Goal: Find specific page/section: Find specific page/section

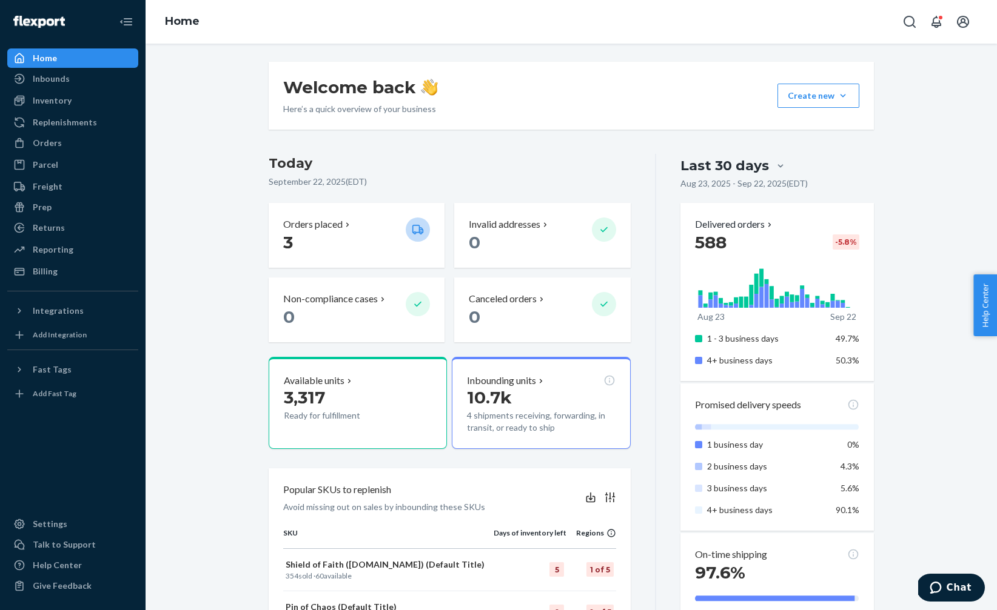
click at [276, 169] on h3 "Today" at bounding box center [450, 163] width 362 height 19
drag, startPoint x: 276, startPoint y: 169, endPoint x: 276, endPoint y: 179, distance: 10.3
click at [276, 179] on div "[DATE] [DATE] ( EDT )" at bounding box center [450, 173] width 362 height 39
click at [276, 179] on p "[DATE] ( EDT )" at bounding box center [450, 182] width 362 height 12
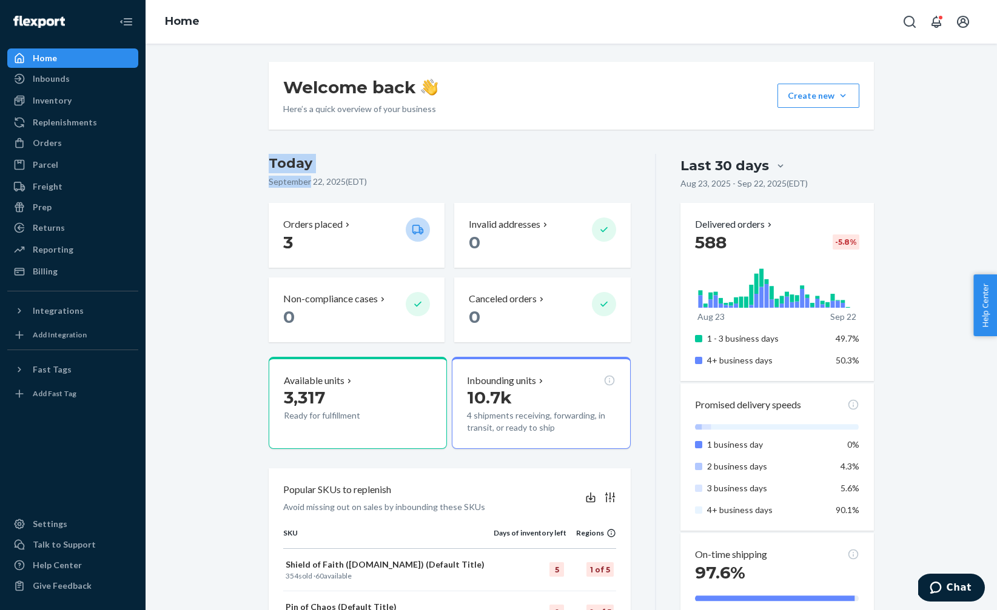
drag, startPoint x: 276, startPoint y: 179, endPoint x: 273, endPoint y: 153, distance: 26.8
click at [273, 153] on div "Welcome back Here’s a quick overview of your business Create new Create new inb…" at bounding box center [570, 608] width 623 height 1093
click at [285, 164] on h3 "Today" at bounding box center [450, 163] width 362 height 19
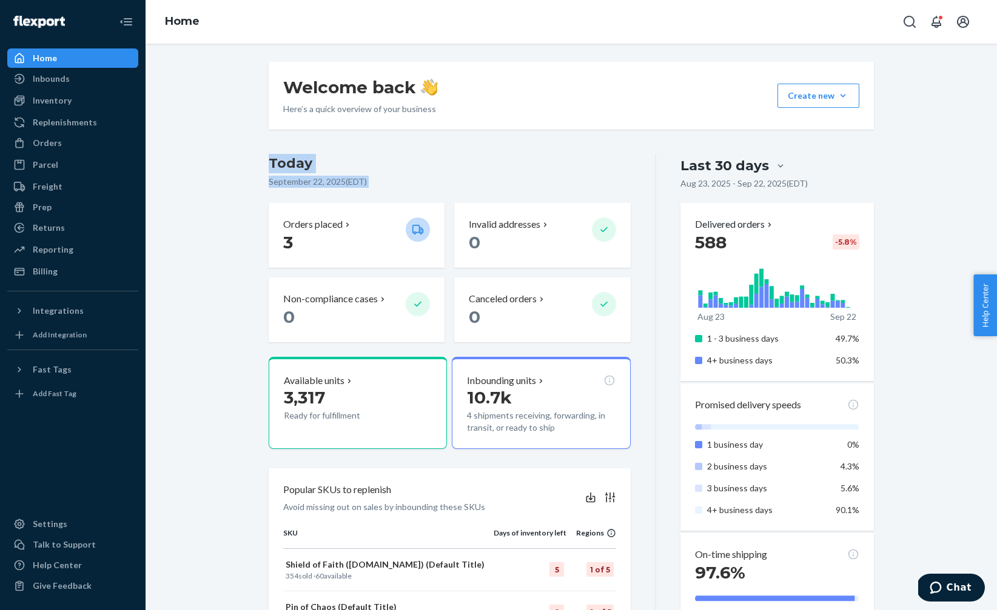
drag, startPoint x: 285, startPoint y: 164, endPoint x: 290, endPoint y: 182, distance: 19.3
click at [290, 182] on div "[DATE] [DATE] ( EDT )" at bounding box center [450, 173] width 362 height 39
click at [290, 182] on p "[DATE] ( EDT )" at bounding box center [450, 182] width 362 height 12
drag, startPoint x: 290, startPoint y: 182, endPoint x: 290, endPoint y: 160, distance: 22.4
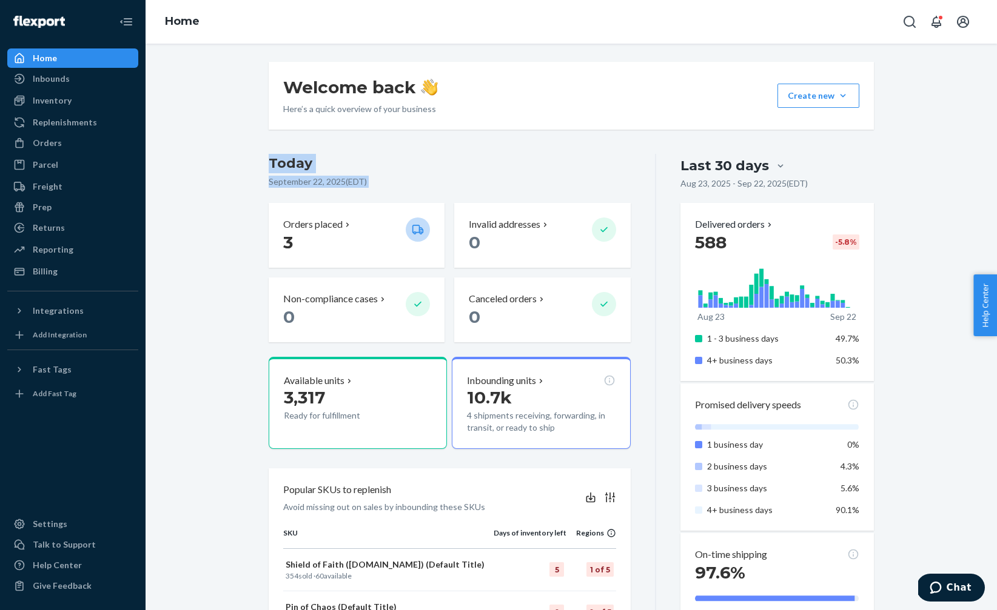
click at [290, 160] on div "[DATE] [DATE] ( EDT )" at bounding box center [450, 173] width 362 height 39
click at [290, 160] on h3 "Today" at bounding box center [450, 163] width 362 height 19
click at [285, 164] on h3 "Today" at bounding box center [450, 163] width 362 height 19
drag, startPoint x: 285, startPoint y: 164, endPoint x: 301, endPoint y: 189, distance: 29.9
click at [301, 189] on div "[DATE] [DATE] ( EDT )" at bounding box center [450, 173] width 362 height 39
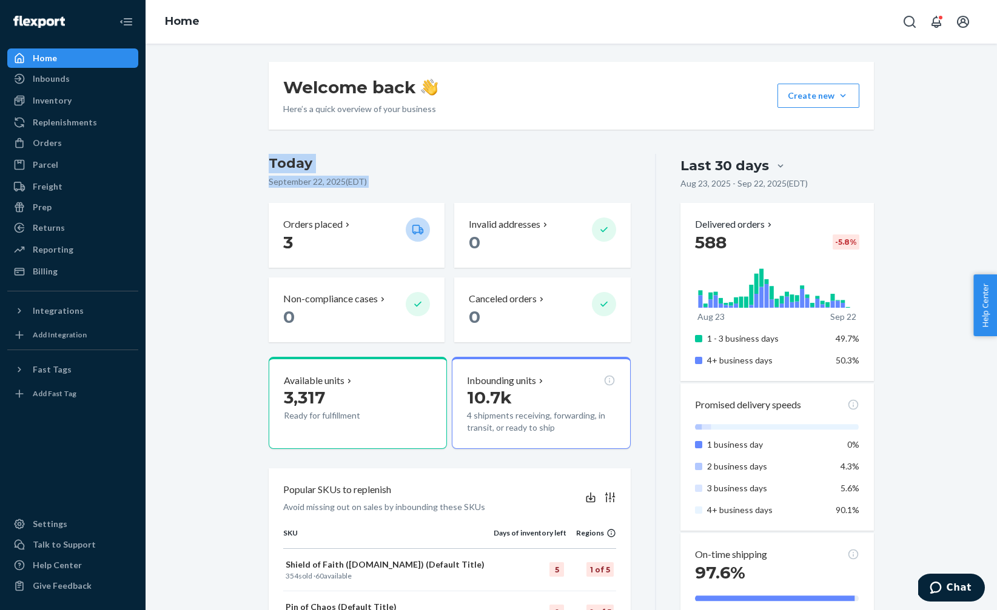
click at [301, 189] on div "[DATE] [DATE] ( EDT )" at bounding box center [450, 173] width 362 height 39
click at [293, 170] on h3 "Today" at bounding box center [450, 163] width 362 height 19
click at [271, 167] on h3 "Today" at bounding box center [450, 163] width 362 height 19
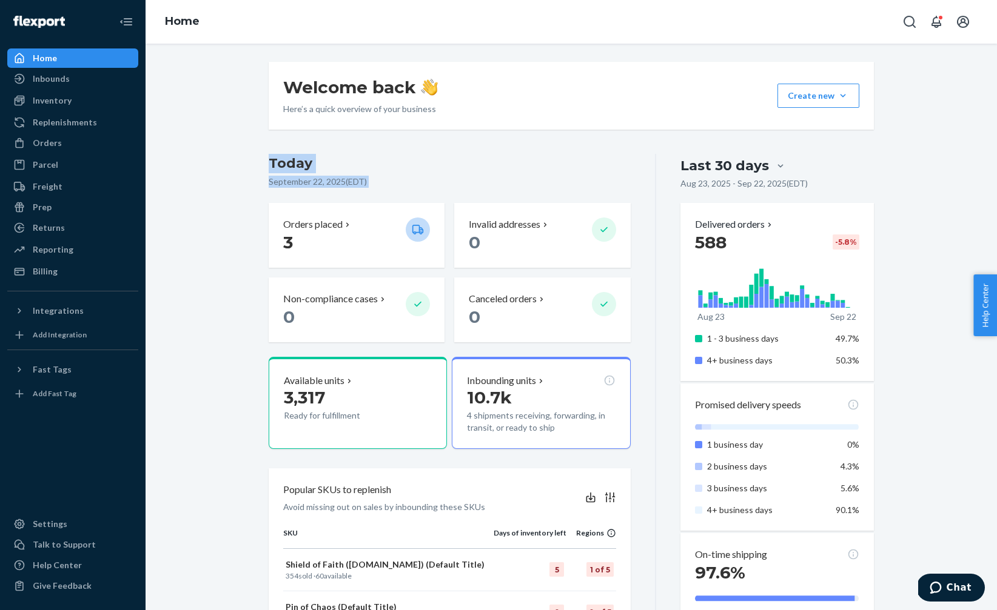
drag, startPoint x: 271, startPoint y: 167, endPoint x: 361, endPoint y: 191, distance: 92.8
click at [361, 192] on div "[DATE] [DATE] ( EDT )" at bounding box center [450, 173] width 362 height 39
click at [361, 189] on div "[DATE] [DATE] ( EDT )" at bounding box center [450, 173] width 362 height 39
drag, startPoint x: 361, startPoint y: 189, endPoint x: 289, endPoint y: 163, distance: 76.1
click at [289, 163] on div "[DATE] [DATE] ( EDT )" at bounding box center [450, 173] width 362 height 39
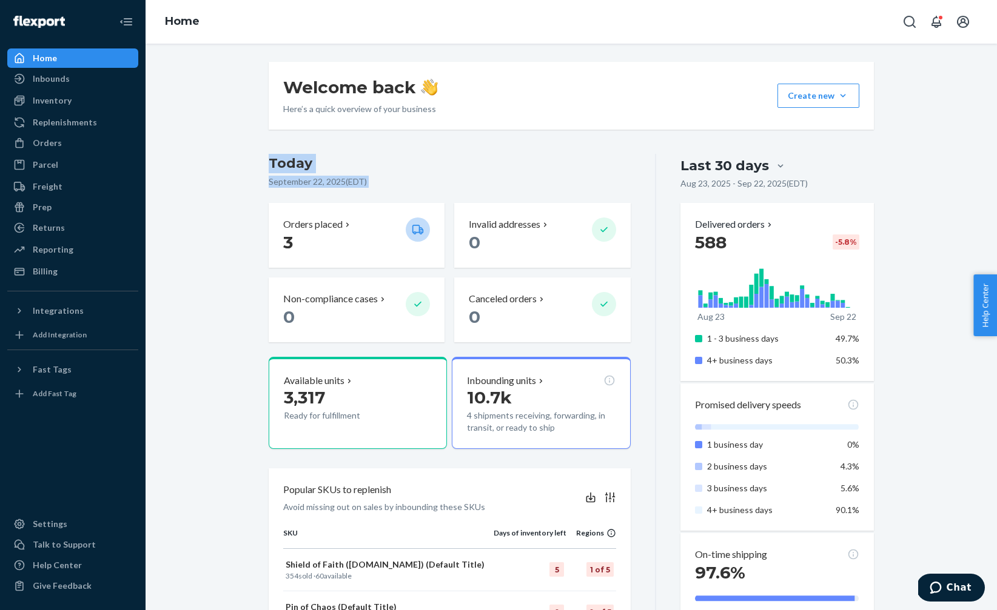
click at [289, 163] on h3 "Today" at bounding box center [450, 163] width 362 height 19
drag, startPoint x: 289, startPoint y: 163, endPoint x: 349, endPoint y: 194, distance: 67.5
click at [349, 194] on div "[DATE] [DATE] ( EDT ) Orders placed 3 Invalid addresses 0 Non-compliance cases …" at bounding box center [450, 248] width 362 height 189
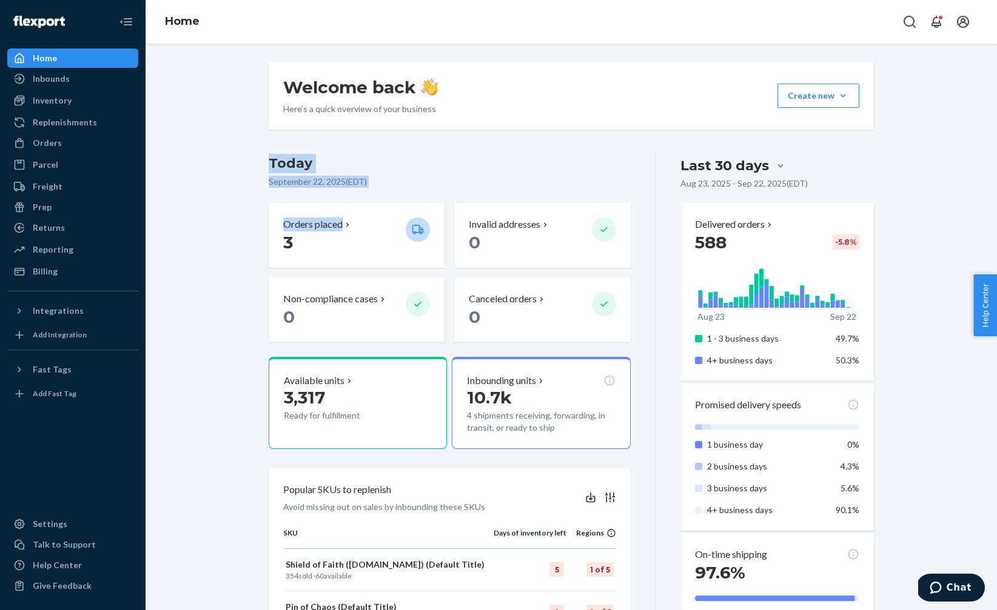
drag, startPoint x: 349, startPoint y: 194, endPoint x: 300, endPoint y: 168, distance: 55.6
click at [300, 168] on div "[DATE] [DATE] ( EDT ) Orders placed 3 Invalid addresses 0 Non-compliance cases …" at bounding box center [450, 248] width 362 height 189
click at [300, 168] on h3 "Today" at bounding box center [450, 163] width 362 height 19
click at [295, 166] on h3 "Today" at bounding box center [450, 163] width 362 height 19
drag, startPoint x: 295, startPoint y: 166, endPoint x: 310, endPoint y: 183, distance: 22.8
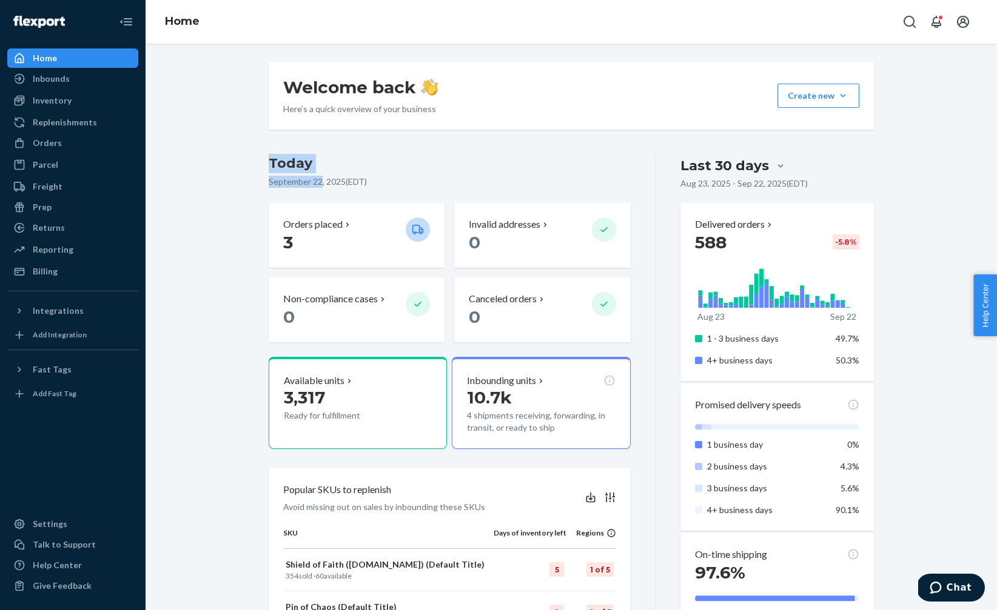
click at [310, 183] on div "[DATE] [DATE] ( EDT )" at bounding box center [450, 173] width 362 height 39
click at [312, 183] on p "[DATE] ( EDT )" at bounding box center [450, 182] width 362 height 12
drag, startPoint x: 312, startPoint y: 183, endPoint x: 290, endPoint y: 162, distance: 30.0
click at [290, 162] on div "[DATE] [DATE] ( EDT )" at bounding box center [450, 173] width 362 height 39
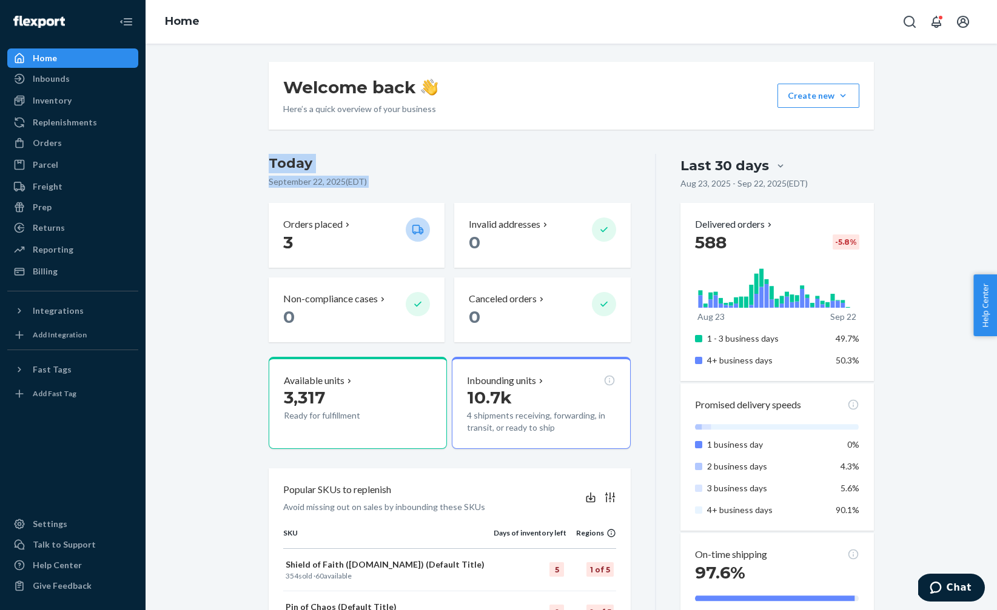
click at [290, 162] on h3 "Today" at bounding box center [450, 163] width 362 height 19
click at [62, 97] on div "Inventory" at bounding box center [52, 101] width 39 height 12
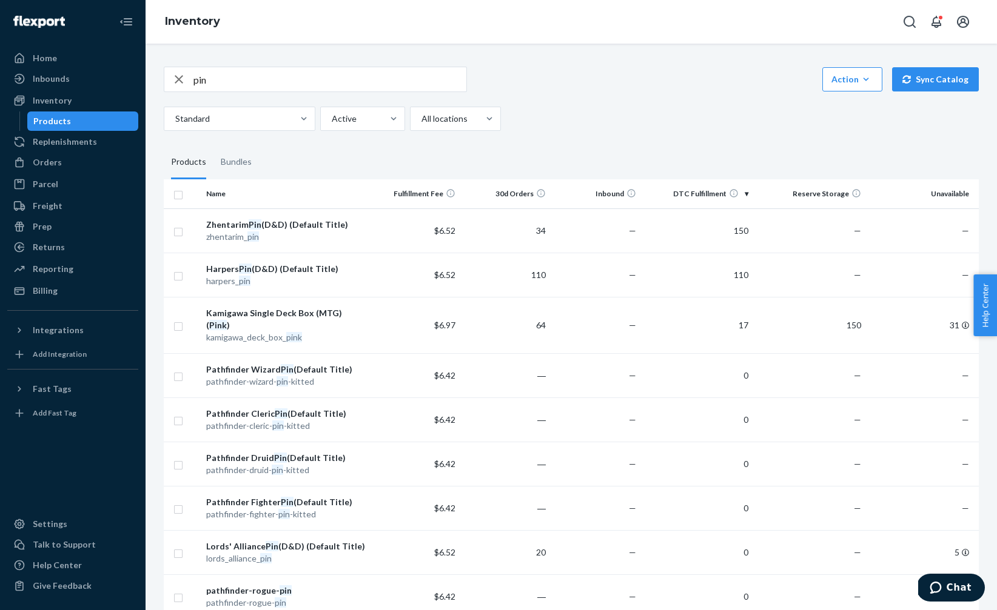
click at [230, 78] on input "pin" at bounding box center [329, 79] width 273 height 24
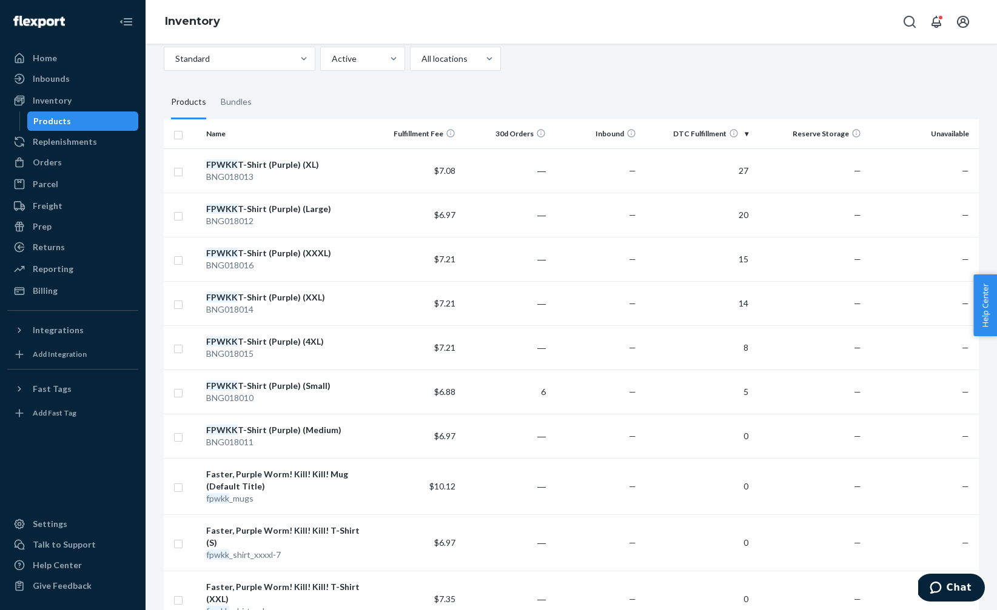
scroll to position [59, 0]
click at [247, 53] on div at bounding box center [238, 59] width 129 height 15
click at [175, 53] on input "Standard" at bounding box center [174, 59] width 1 height 12
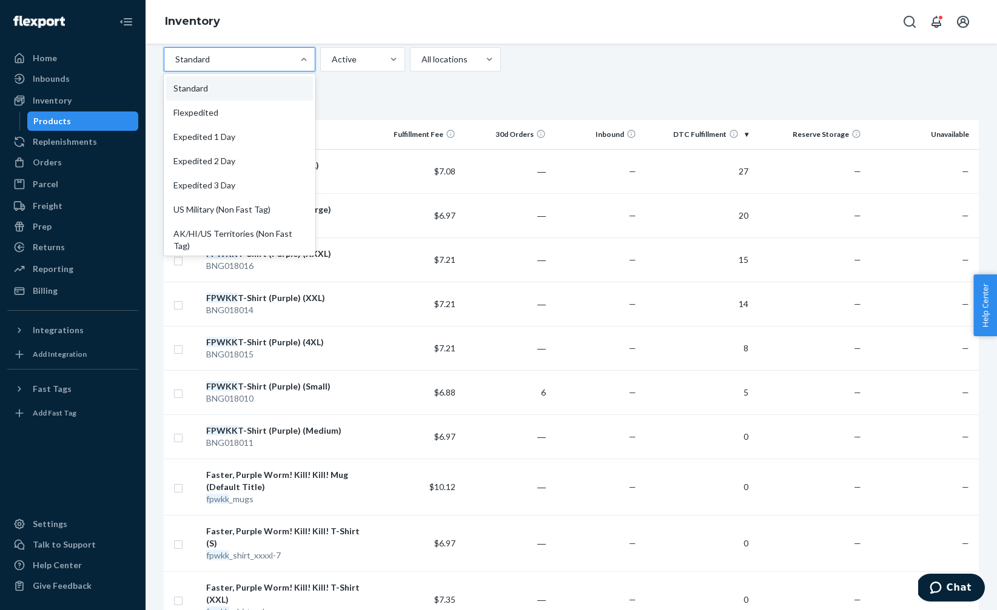
click at [429, 97] on fieldset "Products Bundles" at bounding box center [571, 103] width 815 height 34
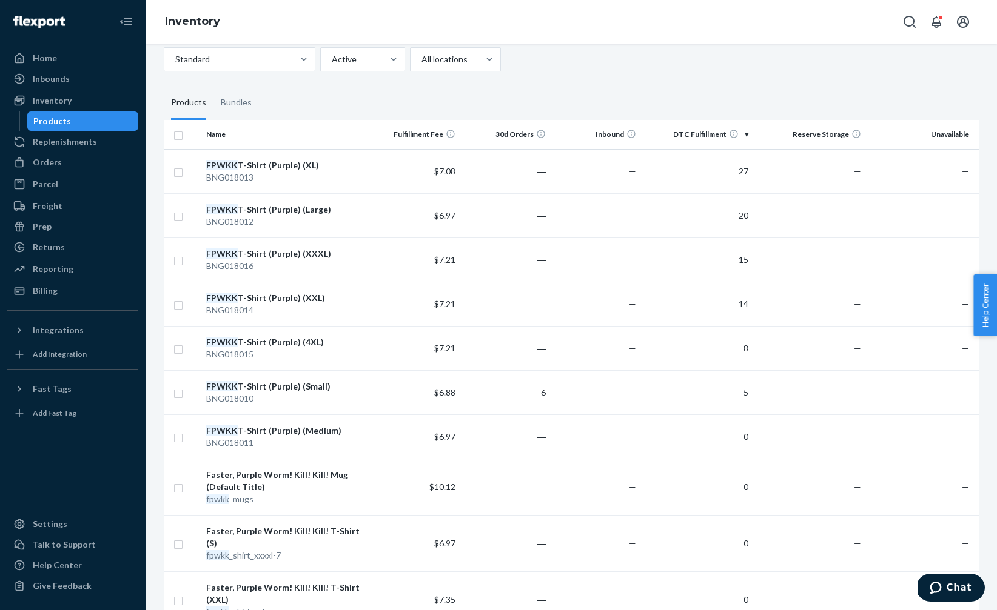
scroll to position [0, 0]
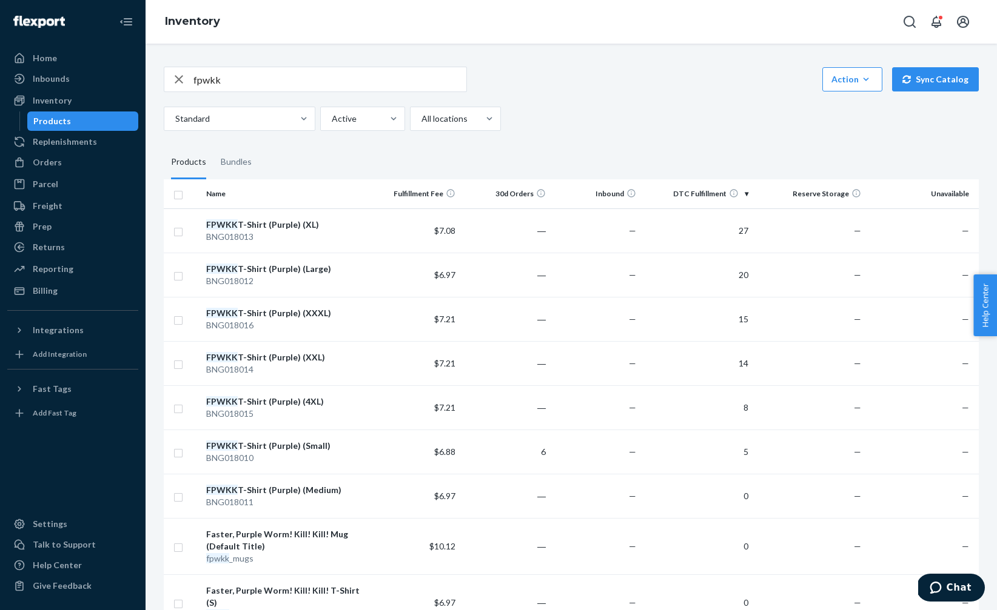
click at [221, 79] on input "fpwkk" at bounding box center [329, 79] width 273 height 24
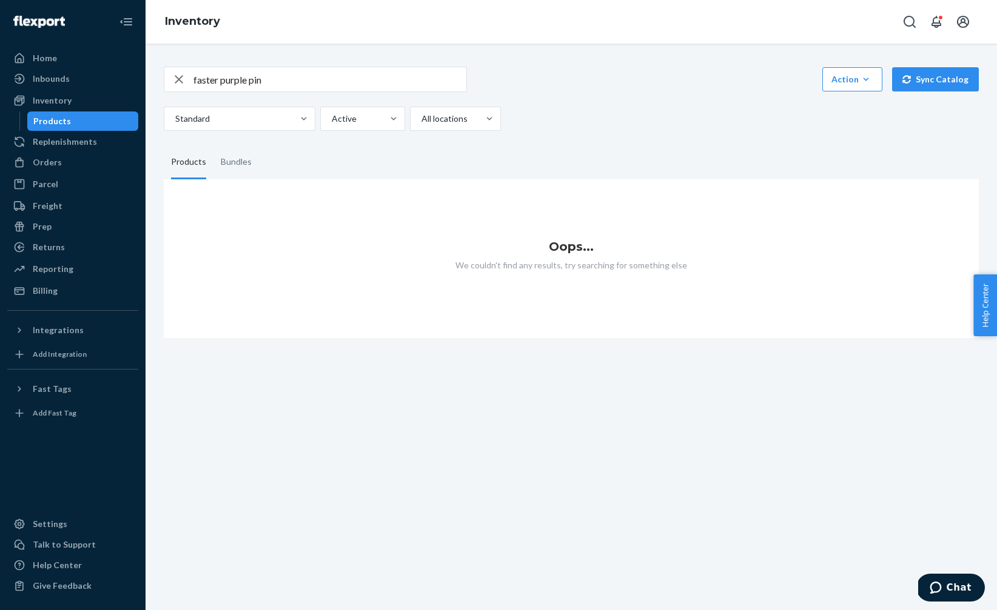
click at [258, 76] on input "faster purple pin" at bounding box center [329, 79] width 273 height 24
type input "faster purple"
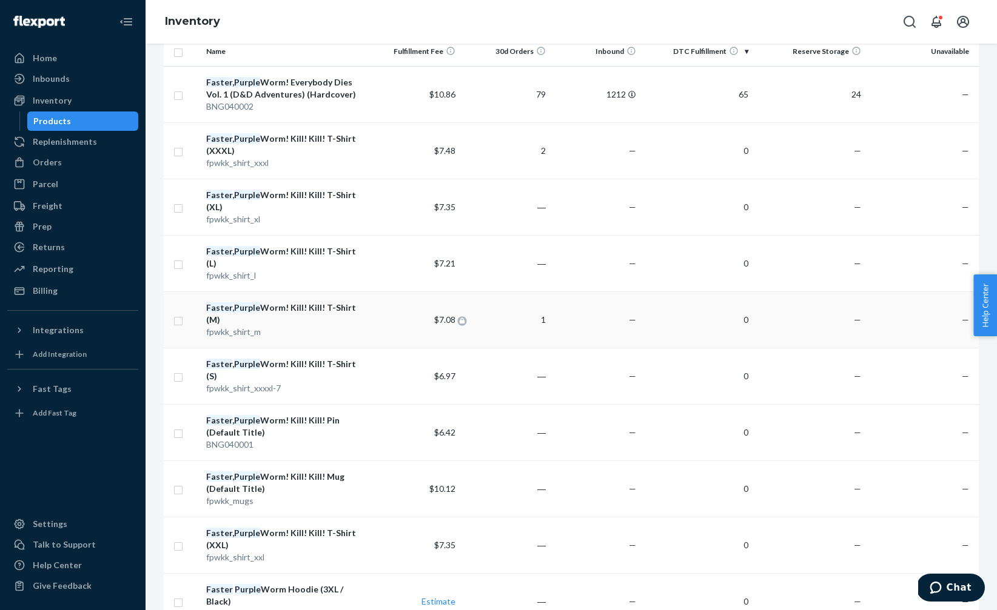
scroll to position [152, 0]
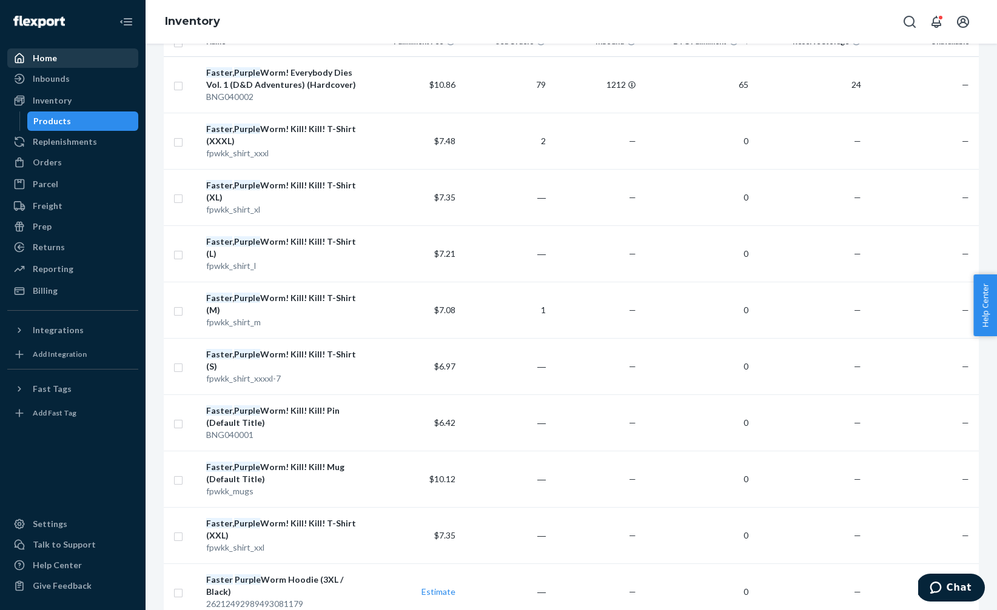
click at [35, 65] on div "Home" at bounding box center [72, 58] width 129 height 17
